Goal: Download file/media

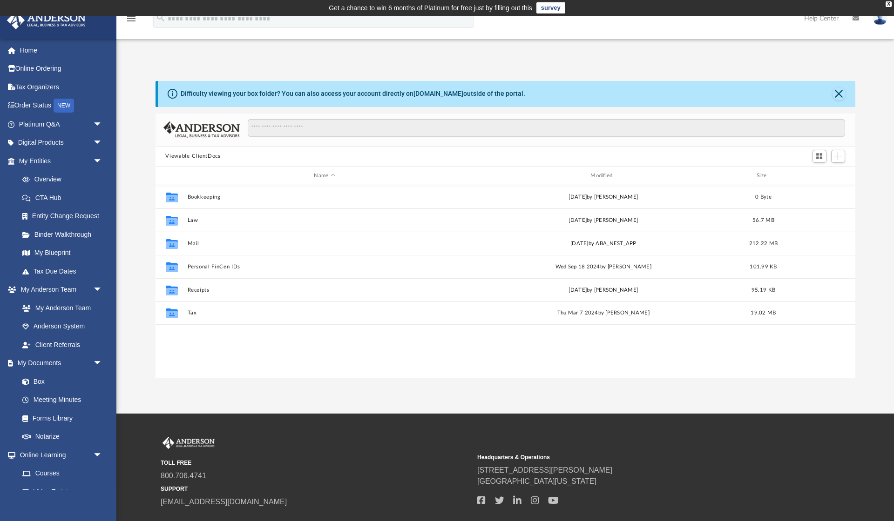
scroll to position [212, 700]
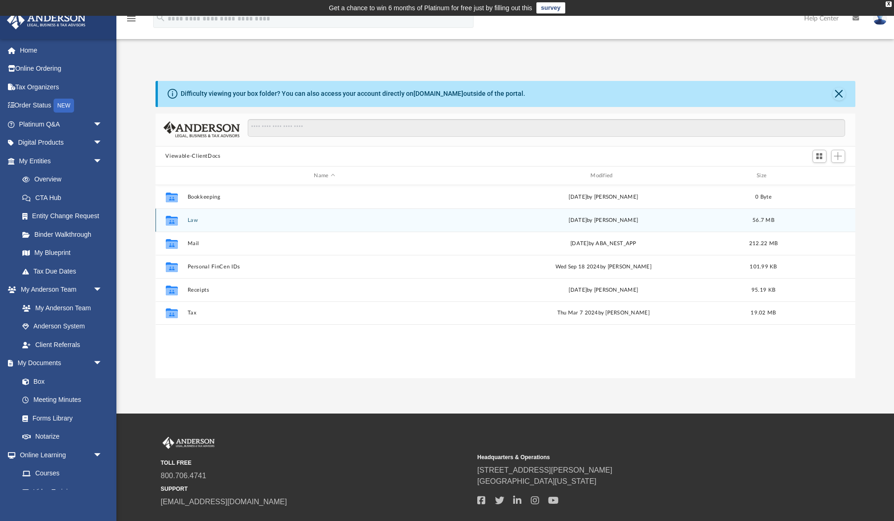
click at [189, 222] on button "Law" at bounding box center [324, 220] width 275 height 6
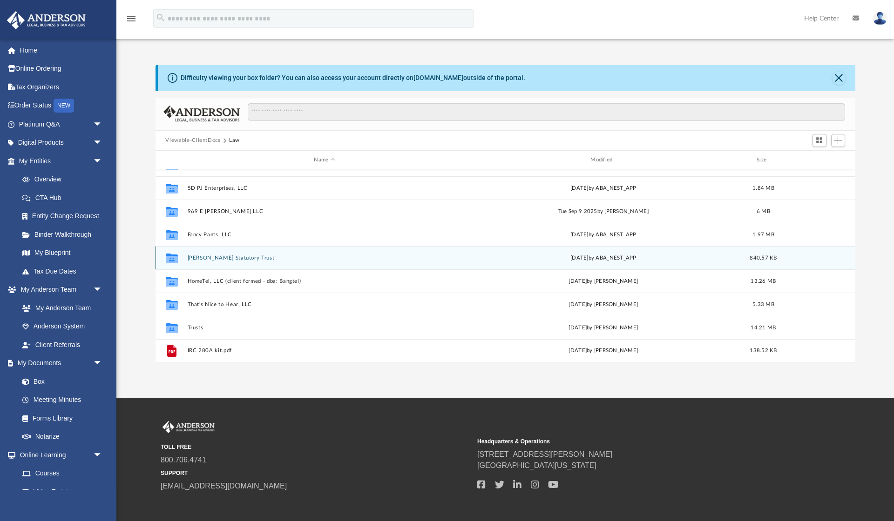
scroll to position [18, 0]
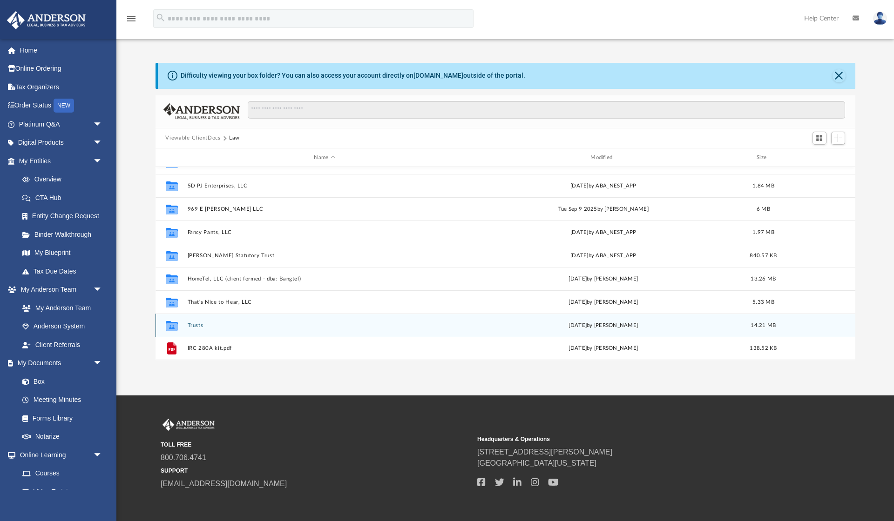
click at [197, 326] on button "Trusts" at bounding box center [324, 326] width 275 height 6
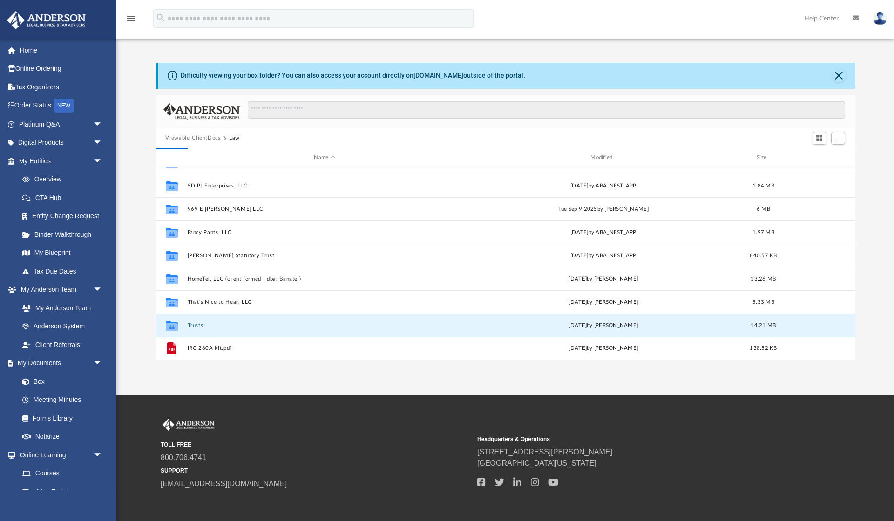
scroll to position [0, 0]
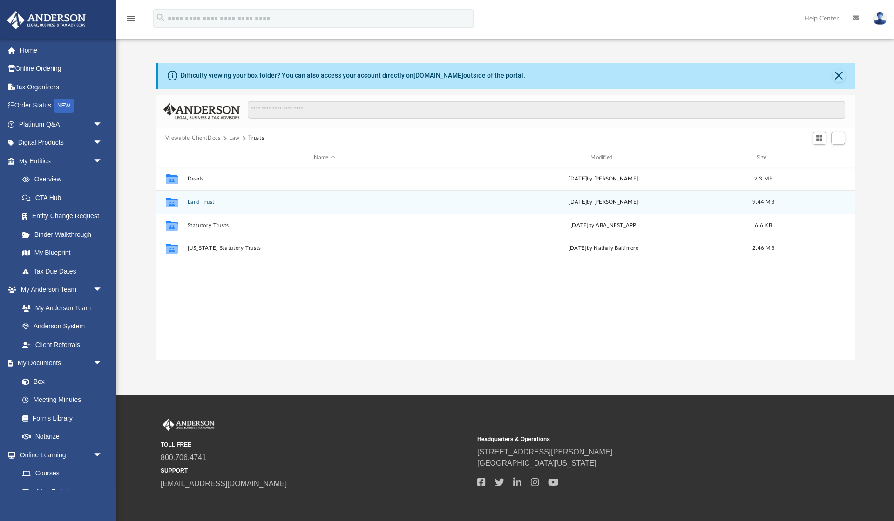
click at [204, 201] on button "Land Trust" at bounding box center [324, 202] width 275 height 6
click at [253, 201] on button "Land Trust - 11011 Foreman Street Trust" at bounding box center [324, 202] width 275 height 6
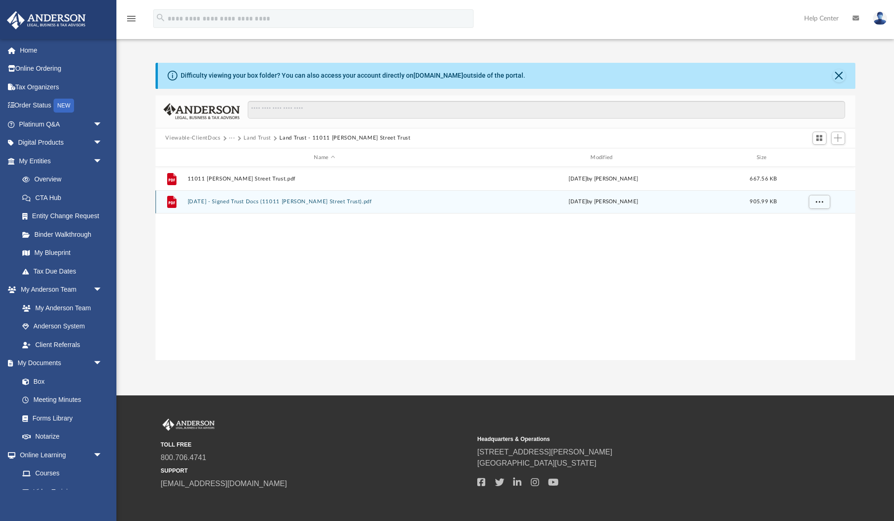
click at [263, 202] on button "2025.01.15 - Signed Trust Docs (11011 Foreman Street Trust).pdf" at bounding box center [324, 202] width 275 height 6
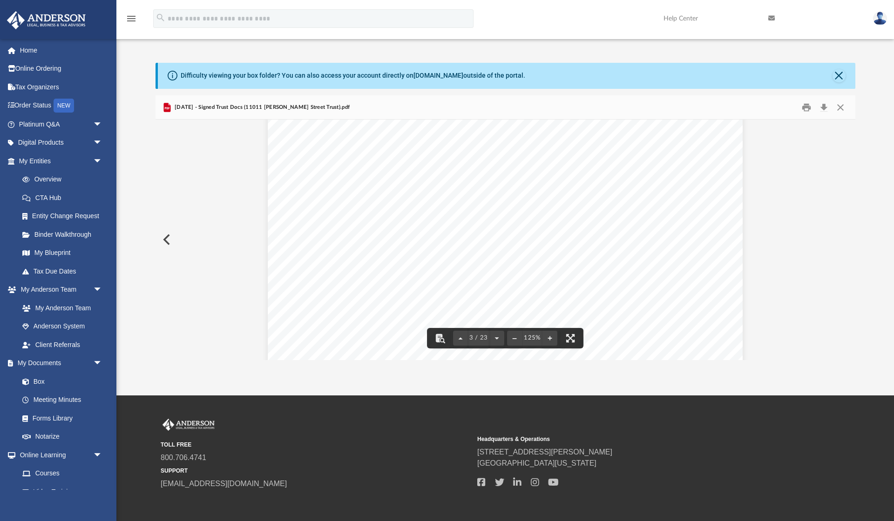
scroll to position [1322, 0]
click at [823, 107] on button "Download" at bounding box center [824, 107] width 17 height 14
click at [168, 238] on button "Preview" at bounding box center [165, 240] width 20 height 26
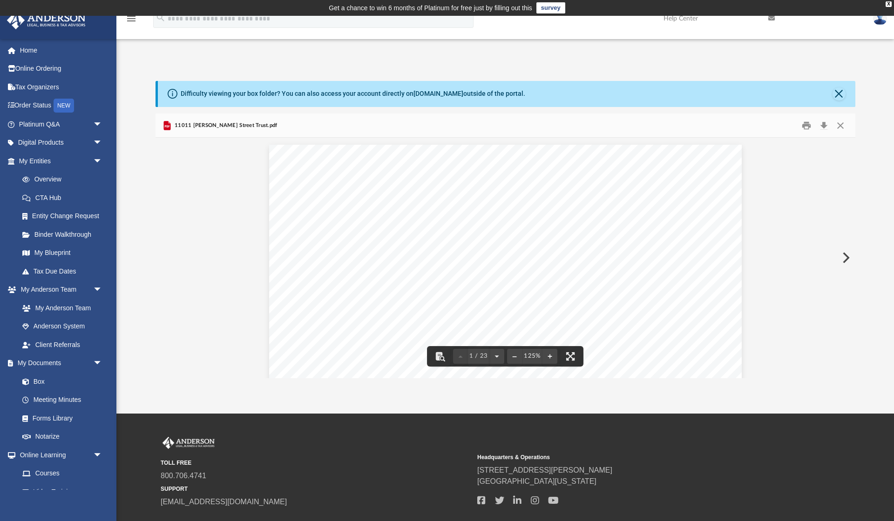
scroll to position [0, 0]
click at [844, 124] on button "Close" at bounding box center [840, 125] width 17 height 14
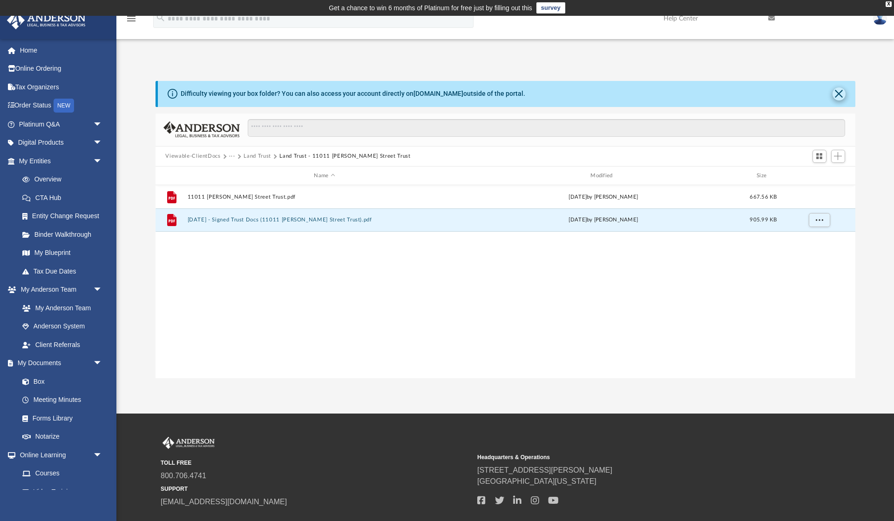
click at [834, 92] on button "Close" at bounding box center [838, 94] width 13 height 13
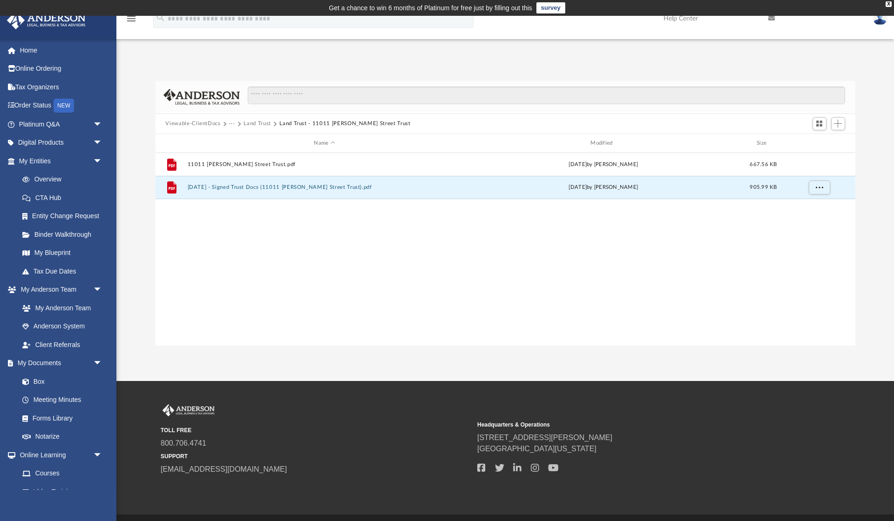
click at [250, 125] on button "Land Trust" at bounding box center [256, 124] width 27 height 8
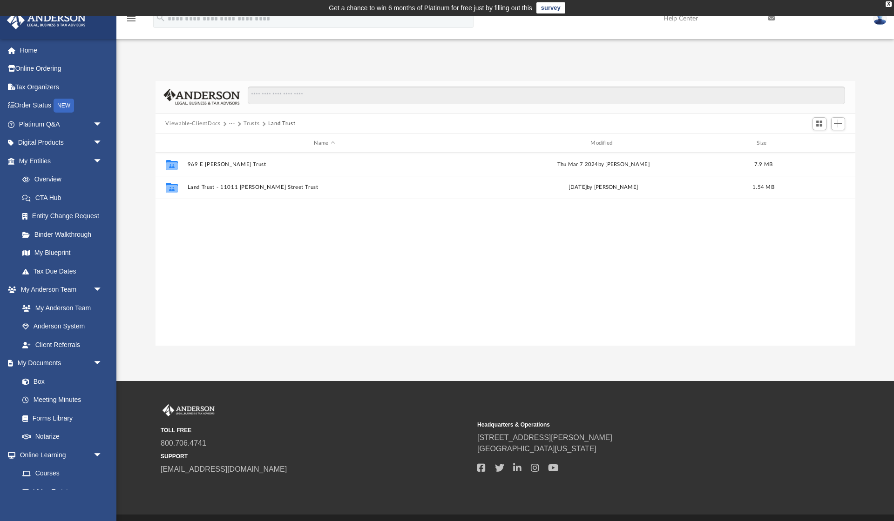
click at [245, 124] on button "Trusts" at bounding box center [251, 124] width 16 height 8
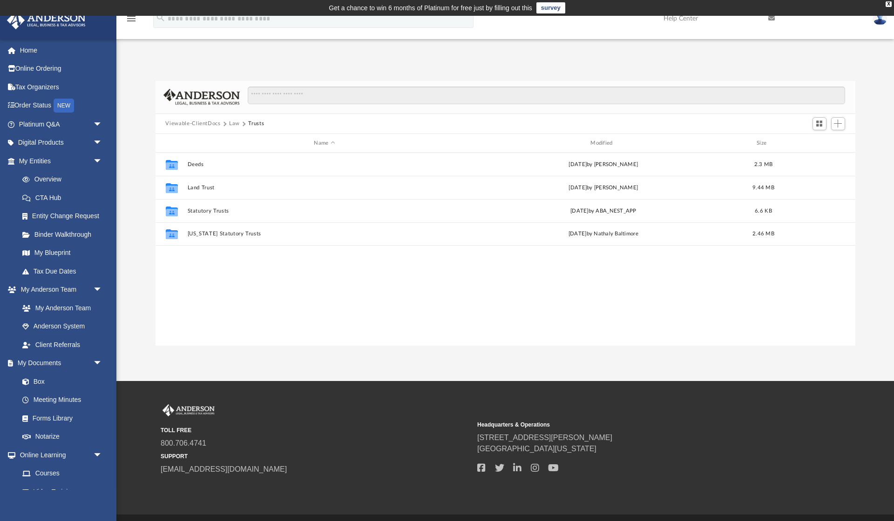
click at [231, 125] on button "Law" at bounding box center [234, 124] width 11 height 8
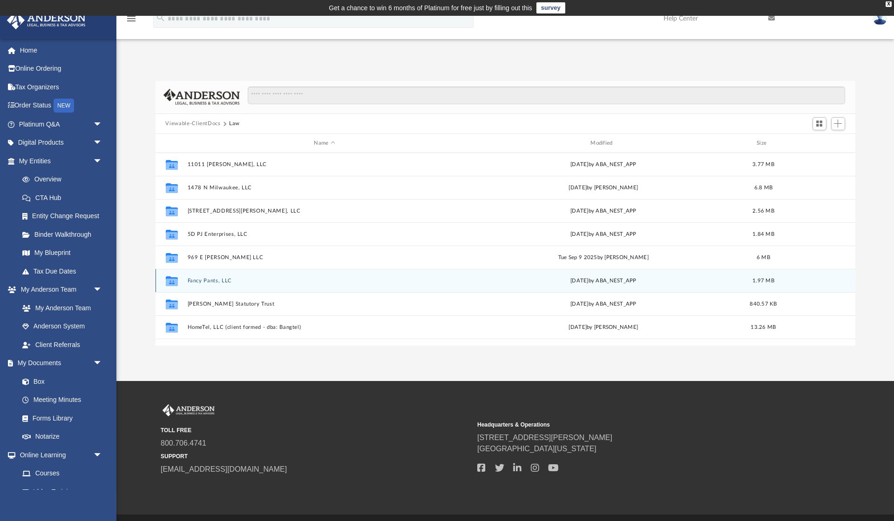
click at [206, 281] on button "Fancy Pants, LLC" at bounding box center [324, 281] width 275 height 6
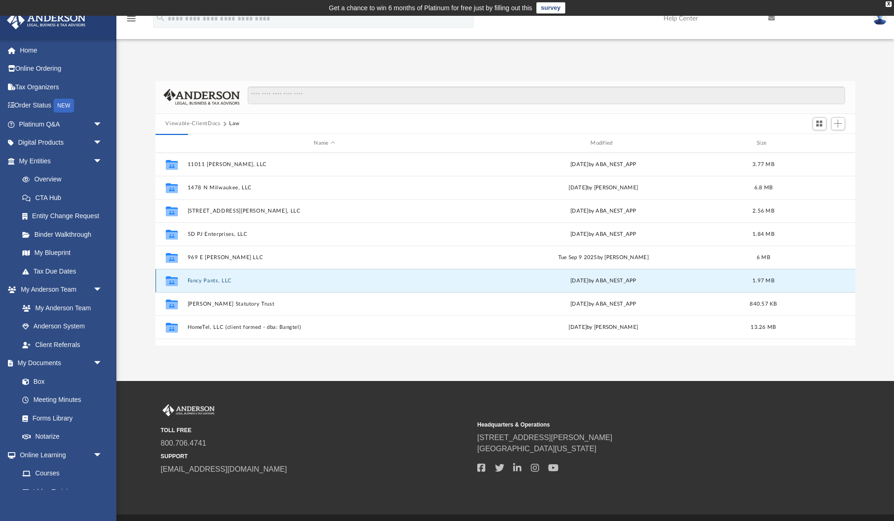
click at [206, 281] on button "Fancy Pants, LLC" at bounding box center [324, 281] width 275 height 6
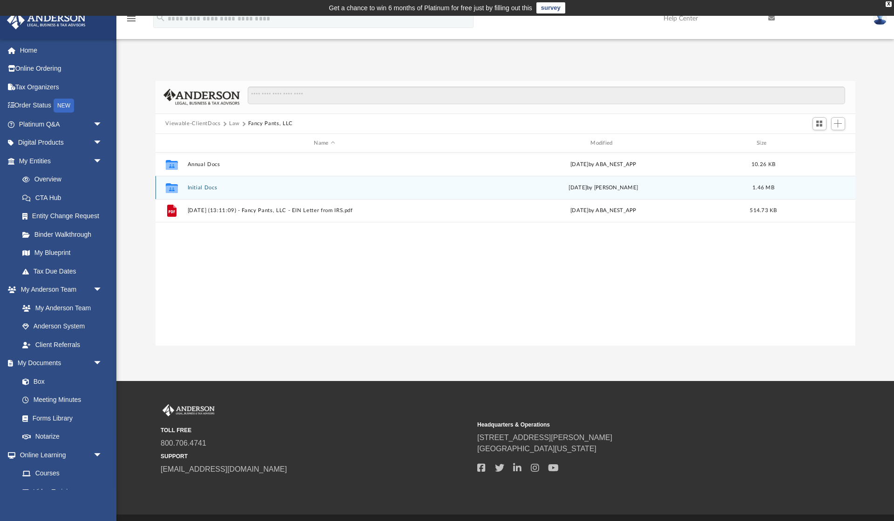
click at [198, 189] on button "Initial Docs" at bounding box center [324, 188] width 275 height 6
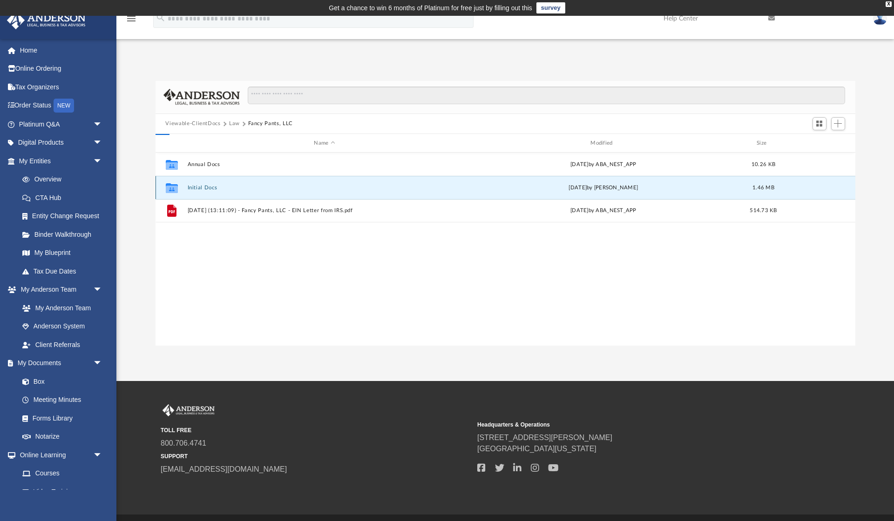
click at [198, 189] on button "Initial Docs" at bounding box center [324, 188] width 275 height 6
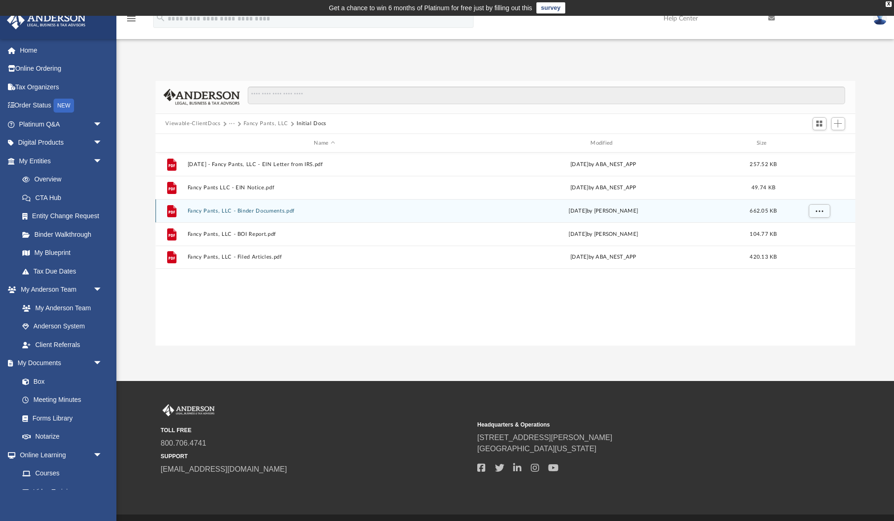
click at [255, 212] on button "Fancy Pants, LLC - Binder Documents.pdf" at bounding box center [324, 211] width 275 height 6
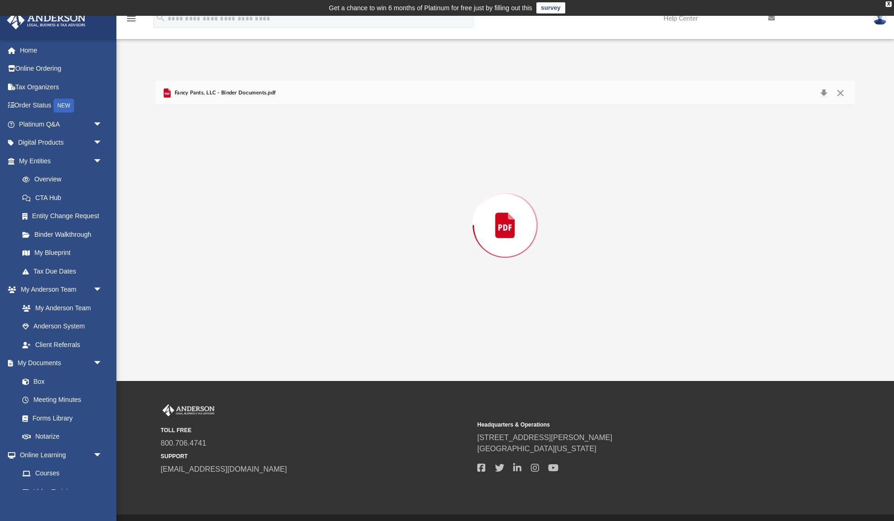
click at [255, 212] on div "Preview" at bounding box center [505, 225] width 700 height 240
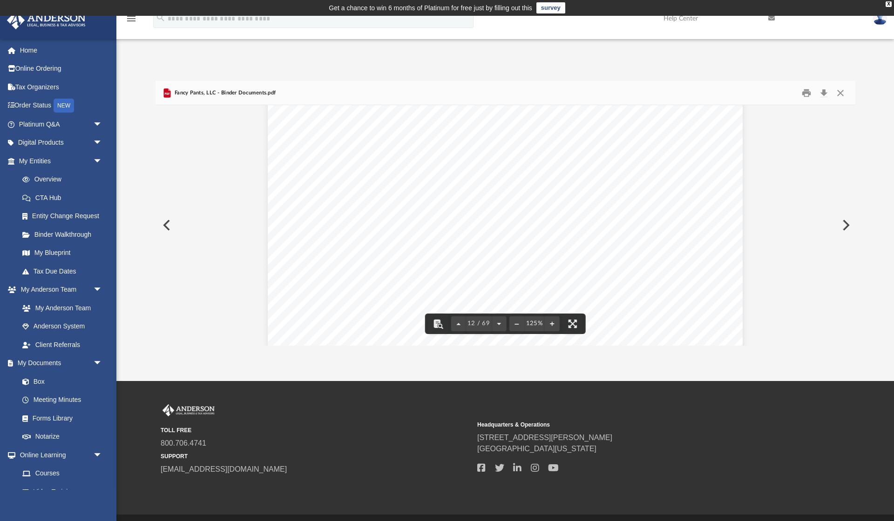
scroll to position [6200, 0]
click at [840, 94] on button "Close" at bounding box center [840, 93] width 17 height 14
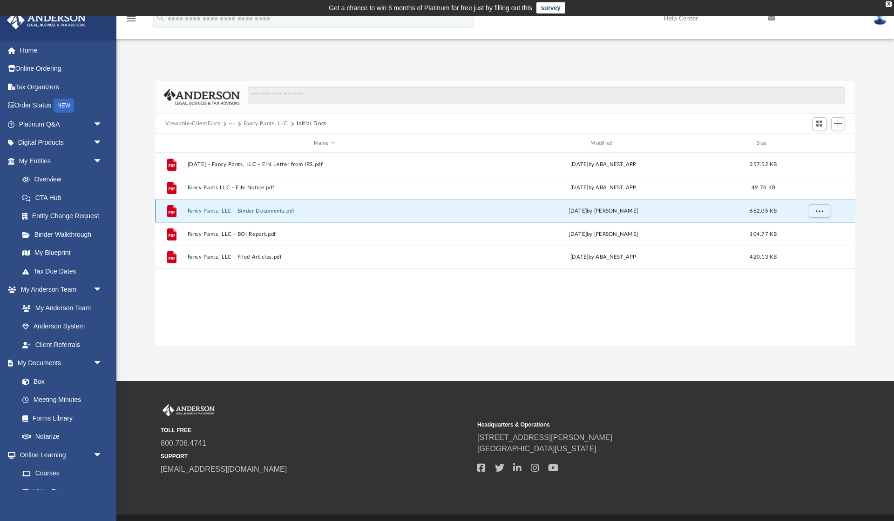
click at [258, 212] on button "Fancy Pants, LLC - Binder Documents.pdf" at bounding box center [324, 211] width 275 height 6
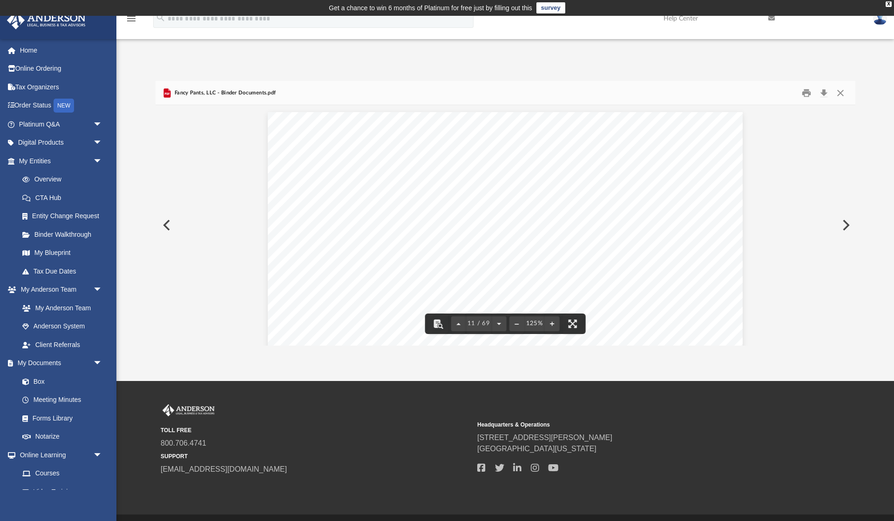
click at [690, 253] on div "Table of Contents of Fancy Pants, LLC Page 2 of 5 Section 5.04 No Interest or D…" at bounding box center [505, 419] width 475 height 614
click at [823, 91] on button "Download" at bounding box center [824, 93] width 17 height 14
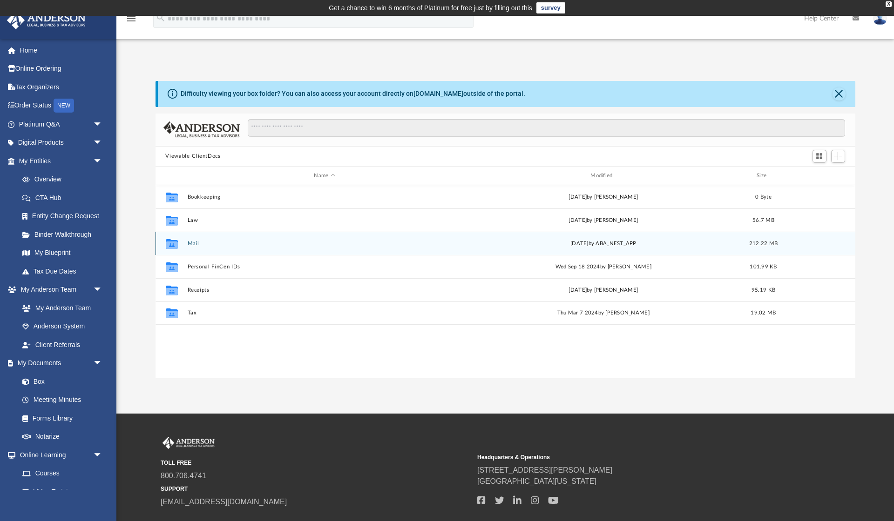
click at [190, 245] on button "Mail" at bounding box center [324, 244] width 275 height 6
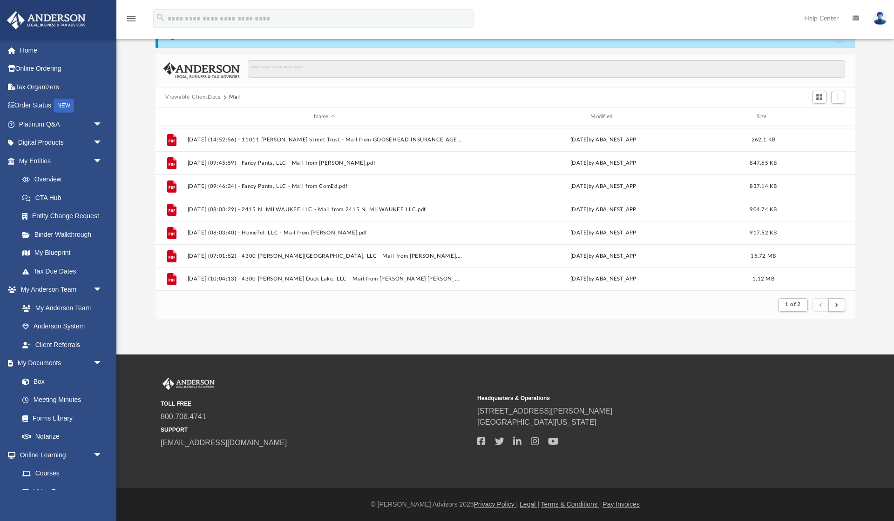
scroll to position [59, 0]
click at [836, 299] on button "submit" at bounding box center [836, 304] width 17 height 13
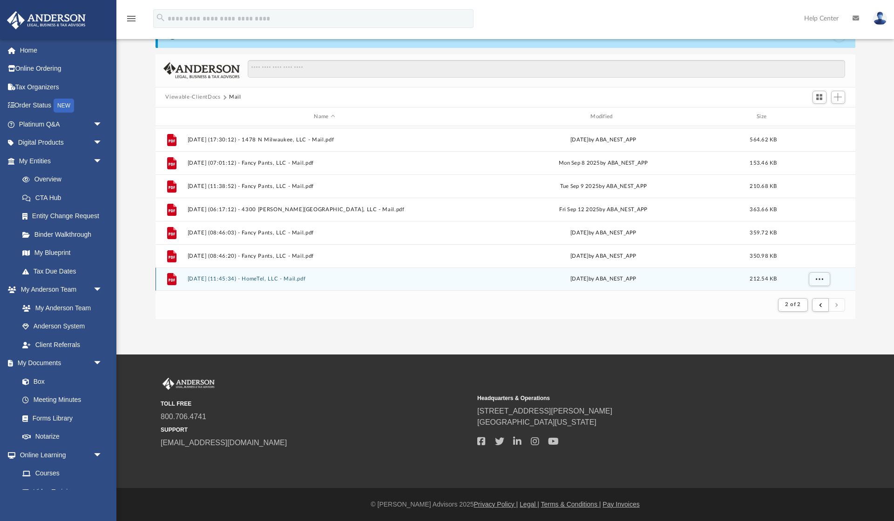
click at [282, 280] on button "[DATE] (11:45:34) - HomeTel, LLC - Mail.pdf" at bounding box center [324, 280] width 275 height 6
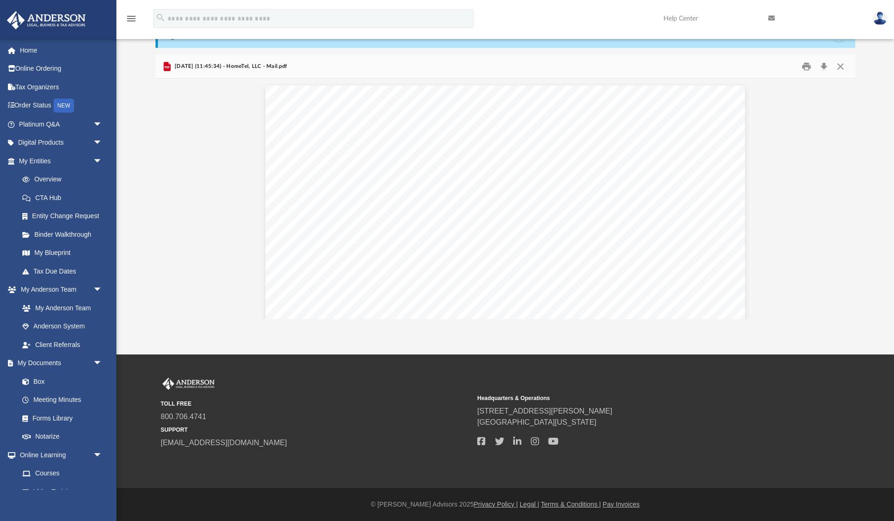
scroll to position [0, 0]
